Goal: Information Seeking & Learning: Learn about a topic

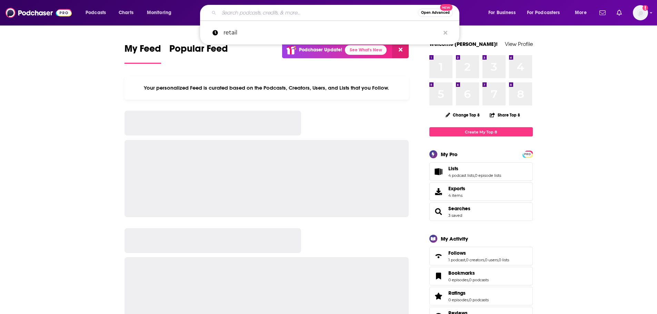
click at [237, 11] on input "Search podcasts, credits, & more..." at bounding box center [318, 12] width 199 height 11
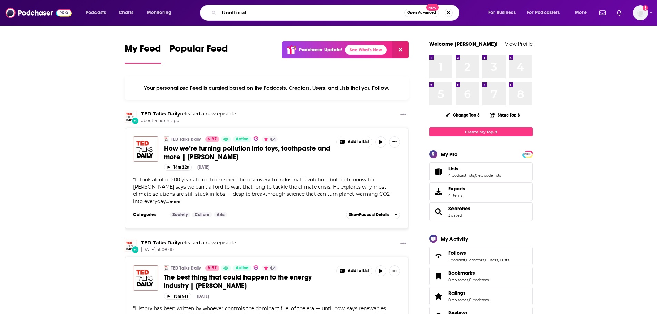
click at [263, 13] on input "Unofficial" at bounding box center [311, 12] width 185 height 11
type input "Unofficial Partner"
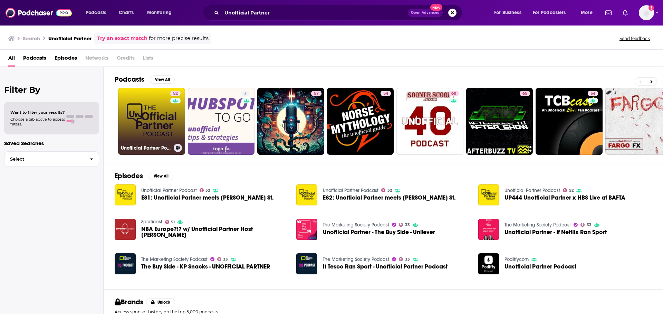
click at [142, 132] on link "52 Unofficial Partner Podcast" at bounding box center [151, 121] width 67 height 67
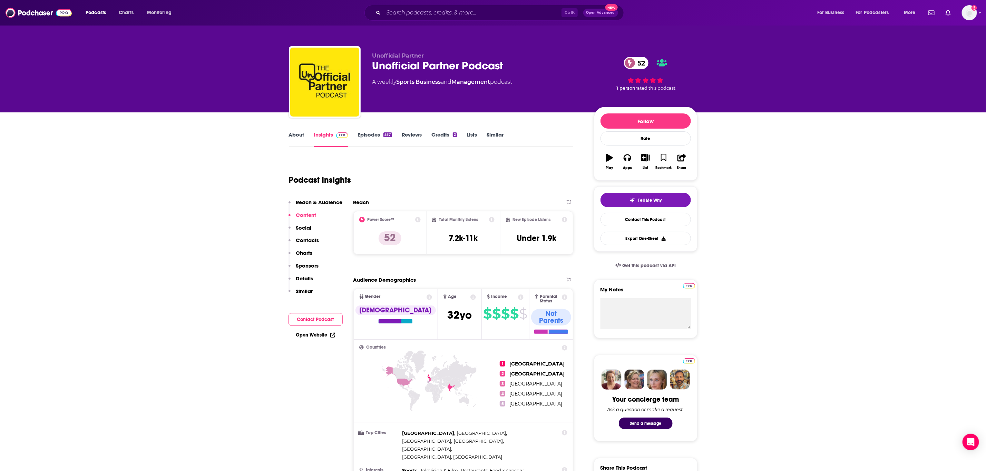
click at [293, 136] on link "About" at bounding box center [297, 139] width 16 height 16
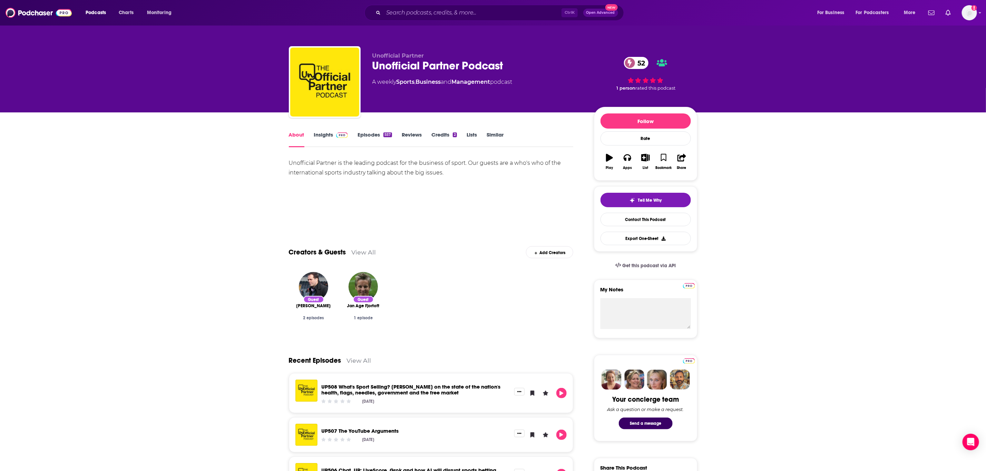
click at [324, 138] on link "Insights" at bounding box center [331, 139] width 34 height 16
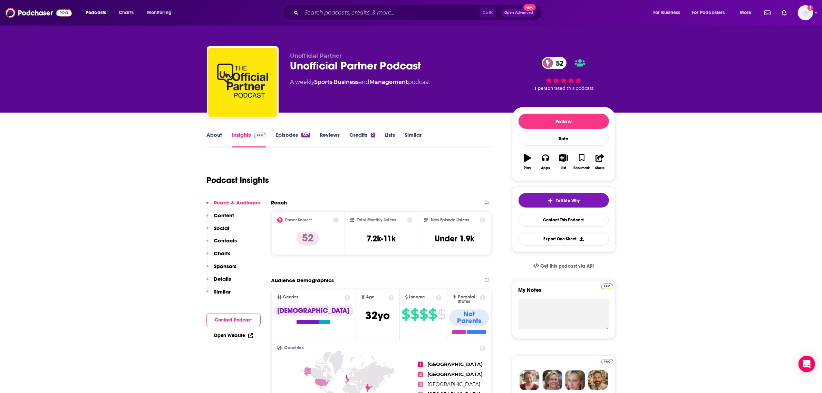
click at [212, 137] on link "About" at bounding box center [215, 139] width 16 height 16
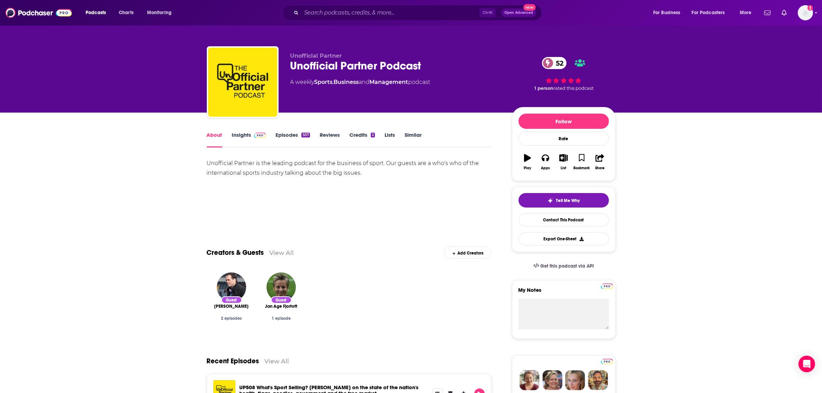
scroll to position [43, 0]
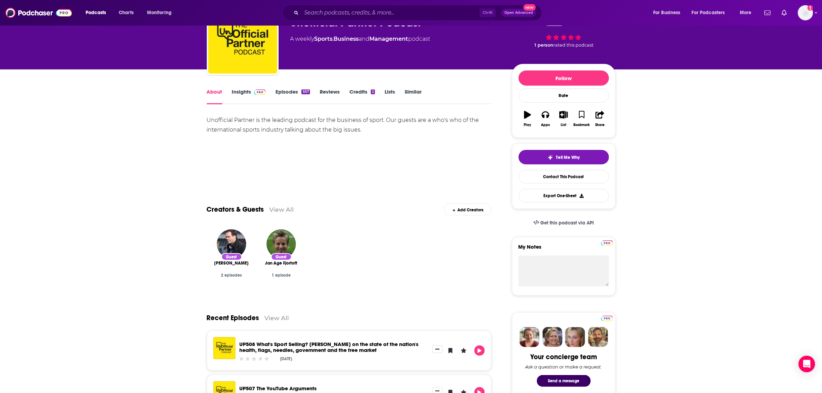
click at [242, 92] on link "Insights" at bounding box center [249, 96] width 34 height 16
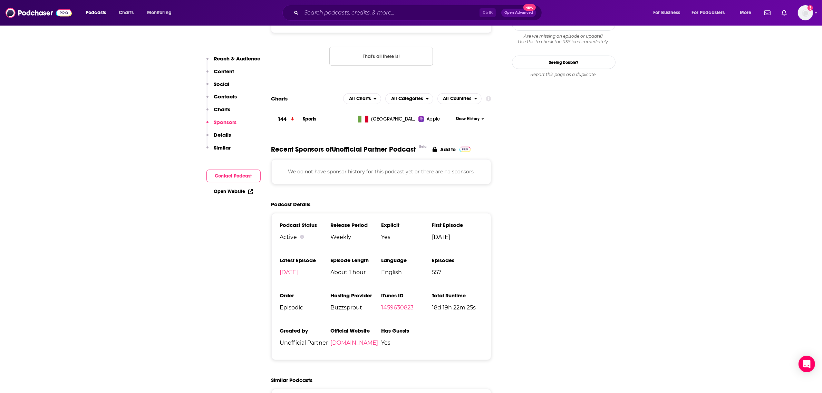
scroll to position [302, 0]
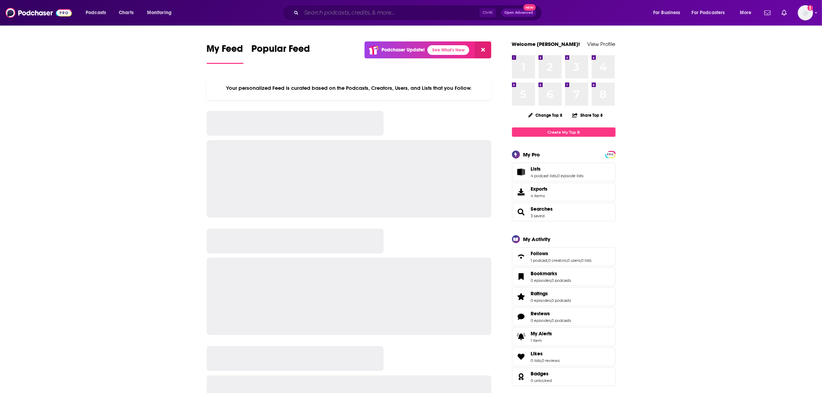
click at [402, 15] on input "Search podcasts, credits, & more..." at bounding box center [390, 12] width 178 height 11
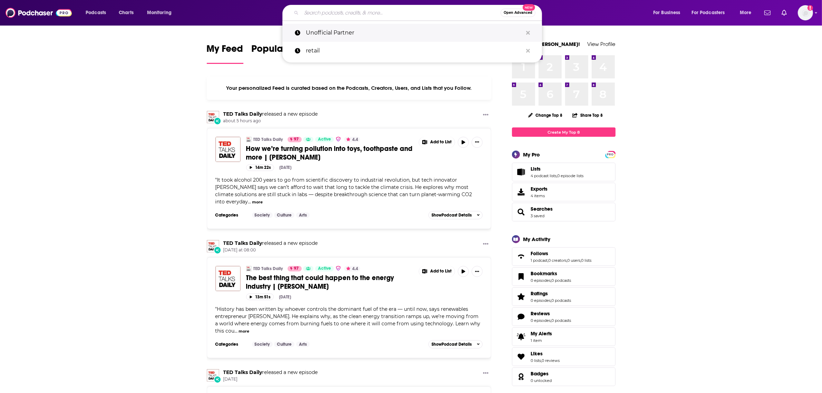
click at [368, 30] on p "Unofficial Partner" at bounding box center [414, 33] width 217 height 18
type input "Unofficial Partner"
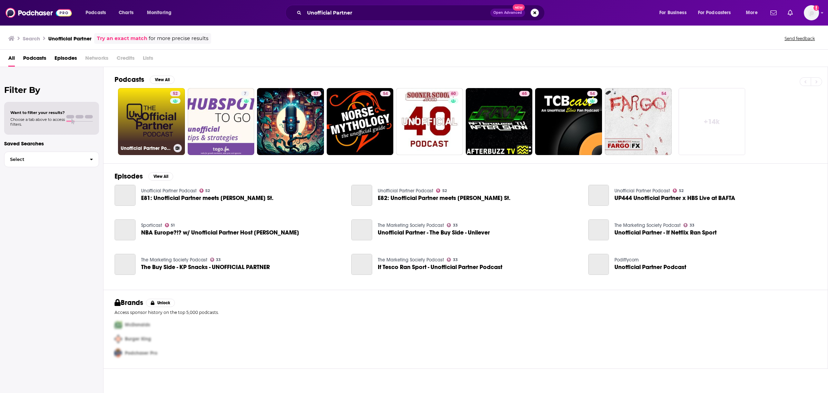
click at [149, 129] on link "52 Unofficial Partner Podcast" at bounding box center [151, 121] width 67 height 67
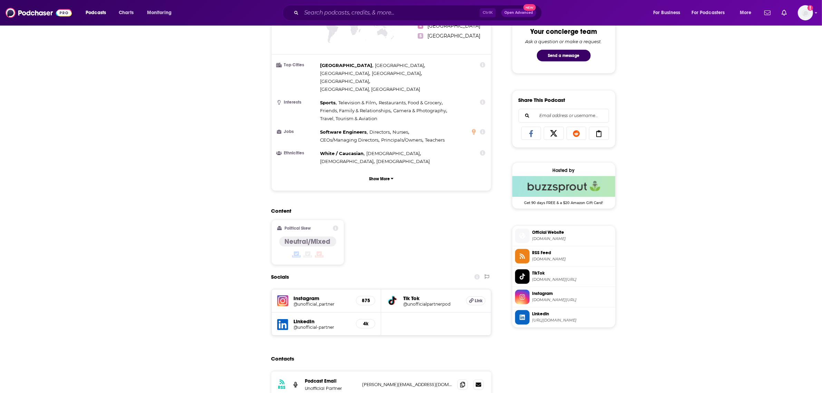
scroll to position [431, 0]
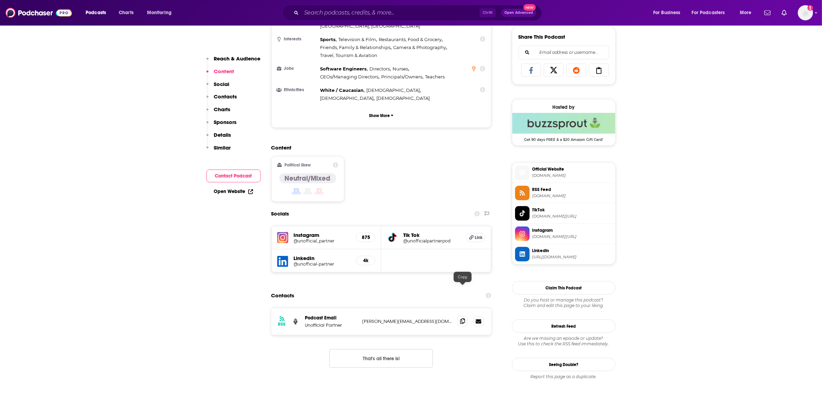
click at [462, 318] on icon at bounding box center [462, 321] width 5 height 6
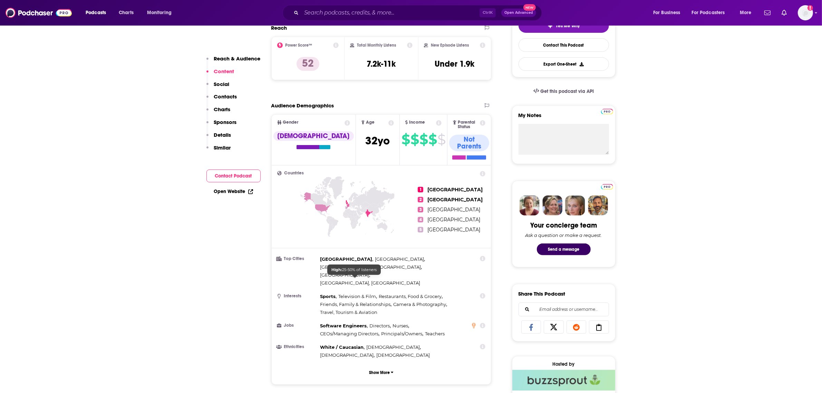
scroll to position [43, 0]
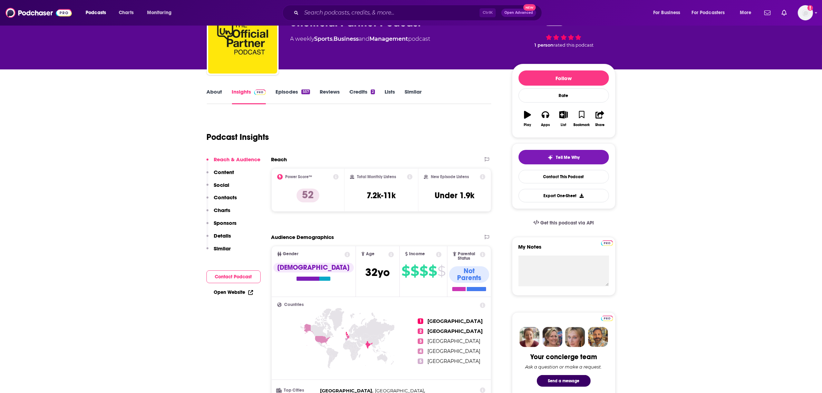
click at [218, 92] on link "About" at bounding box center [215, 96] width 16 height 16
